Goal: Use online tool/utility: Utilize a website feature to perform a specific function

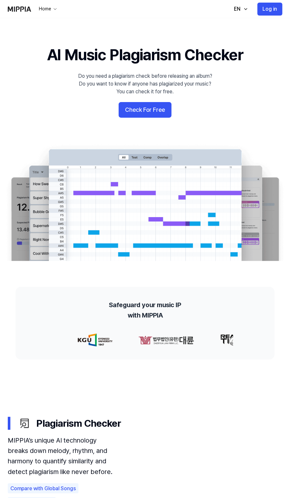
click at [54, 98] on 배너 "AI Music Plagiarism Checker Do you need a plagiarism check before releasing an …" at bounding box center [145, 152] width 290 height 217
click at [131, 108] on button "Check For Free" at bounding box center [145, 110] width 53 height 16
click at [265, 10] on button "Log in" at bounding box center [269, 9] width 25 height 13
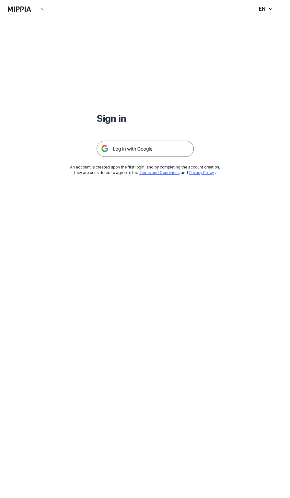
click at [133, 152] on img at bounding box center [145, 149] width 97 height 16
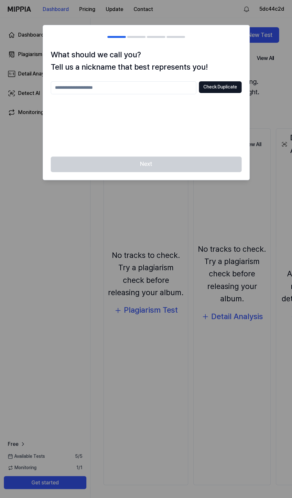
click at [175, 87] on input "text" at bounding box center [124, 87] width 146 height 13
click at [207, 88] on button "Check Duplicate" at bounding box center [220, 87] width 43 height 12
click at [100, 86] on input "*****" at bounding box center [124, 87] width 146 height 13
click at [210, 92] on button "Check Duplicate" at bounding box center [220, 87] width 43 height 12
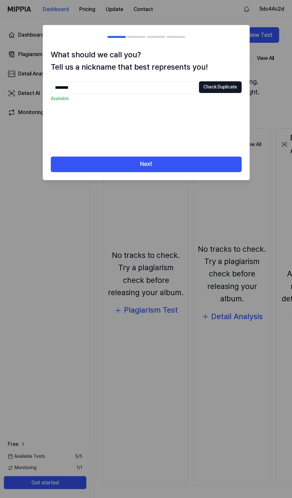
click at [78, 85] on input "********" at bounding box center [124, 87] width 146 height 13
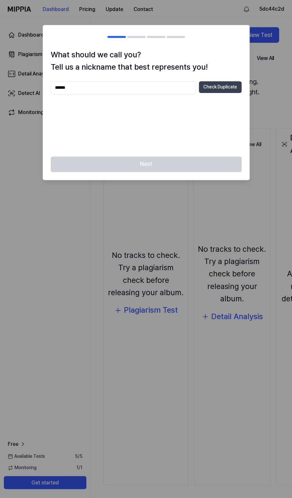
type input "******"
click at [204, 86] on button "Check Duplicate" at bounding box center [220, 87] width 43 height 12
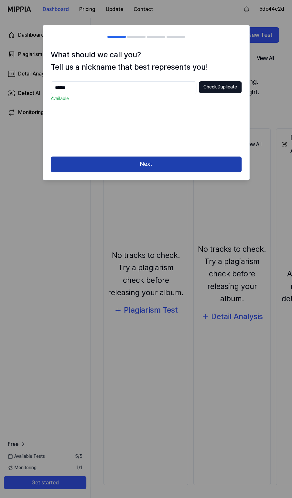
click at [153, 161] on button "Next" at bounding box center [146, 164] width 191 height 16
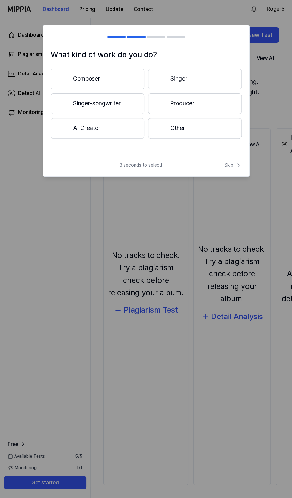
click at [119, 84] on button "Composer" at bounding box center [98, 79] width 94 height 21
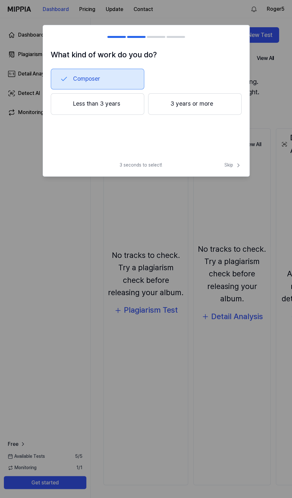
click at [136, 104] on button "Less than 3 years" at bounding box center [98, 103] width 94 height 21
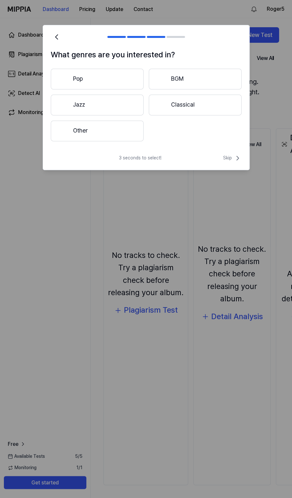
click at [124, 83] on button "Pop" at bounding box center [97, 79] width 93 height 21
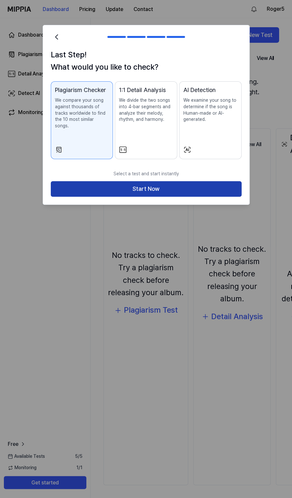
click at [132, 182] on button "Start Now" at bounding box center [146, 189] width 191 height 16
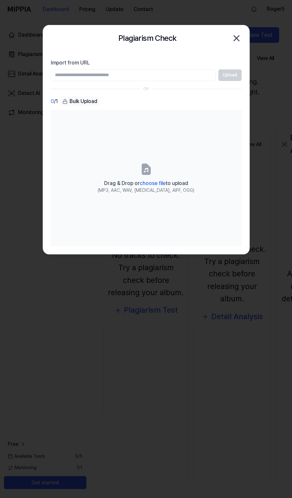
click at [122, 74] on input "Import from URL" at bounding box center [133, 75] width 165 height 12
paste input "**********"
type input "**********"
click at [227, 76] on button "Upload" at bounding box center [230, 75] width 23 height 12
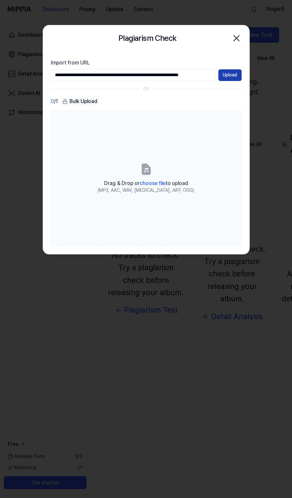
scroll to position [0, 0]
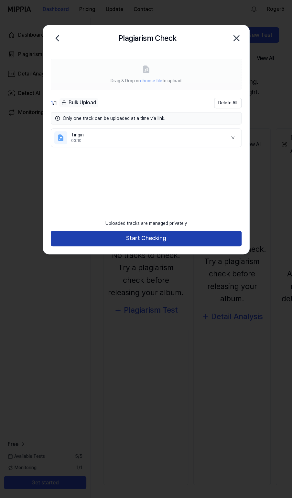
click at [181, 240] on button "Start Checking" at bounding box center [146, 239] width 191 height 16
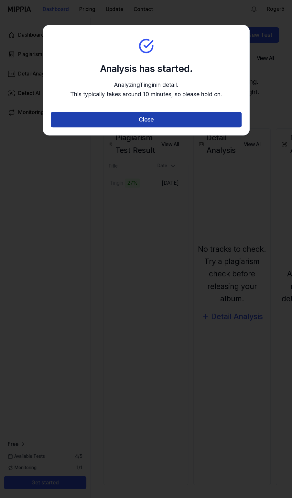
click at [158, 121] on button "Close" at bounding box center [146, 120] width 191 height 16
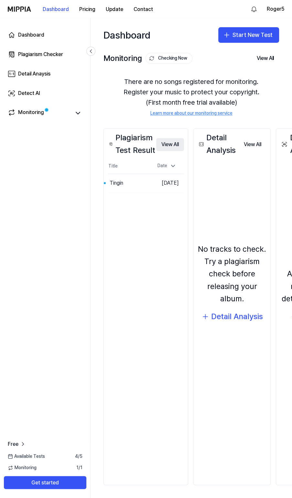
click at [174, 144] on button "View All" at bounding box center [170, 144] width 28 height 13
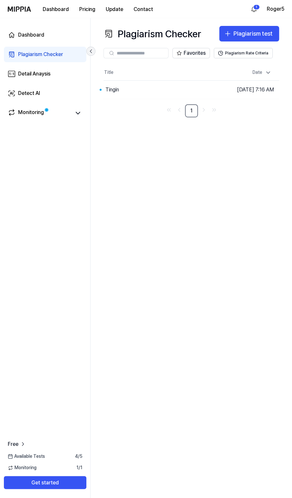
click at [91, 51] on icon at bounding box center [91, 51] width 6 height 6
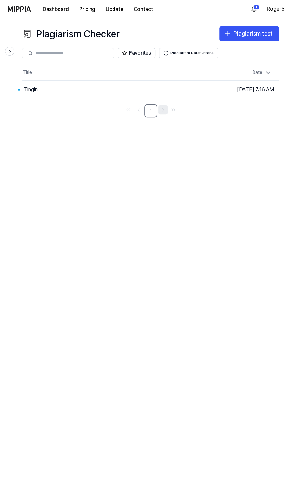
click at [164, 108] on icon "Go to next page" at bounding box center [163, 110] width 6 height 8
click at [256, 11] on html "Dashboard Pricing Update Contact 1 Roger5 Plagiarism Checker Plagiarism test Pl…" at bounding box center [146, 249] width 292 height 498
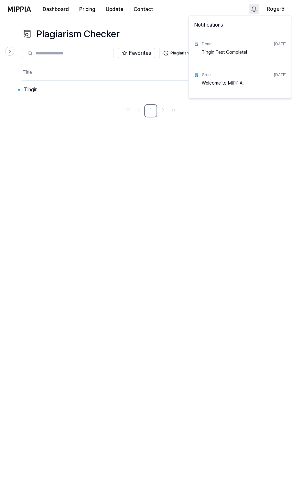
click at [207, 45] on div "Done" at bounding box center [207, 44] width 10 height 6
click at [165, 202] on html "Dashboard Pricing Update Contact Roger5 Plagiarism Checker Plagiarism test Plag…" at bounding box center [146, 249] width 292 height 498
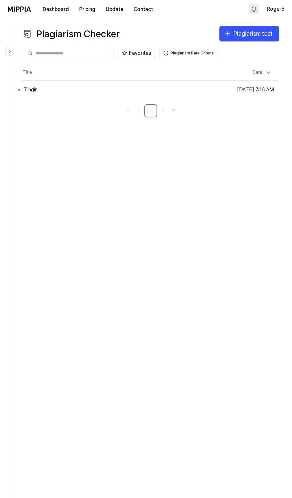
click at [166, 200] on div "Plagiarism Checker Plagiarism test Plagiarism Checker Detail Analysis Detect AI…" at bounding box center [150, 258] width 283 height 480
click at [76, 128] on div "Plagiarism Checker Plagiarism test Plagiarism Checker Detail Analysis Detect AI…" at bounding box center [150, 258] width 283 height 480
